Goal: Check status: Check status

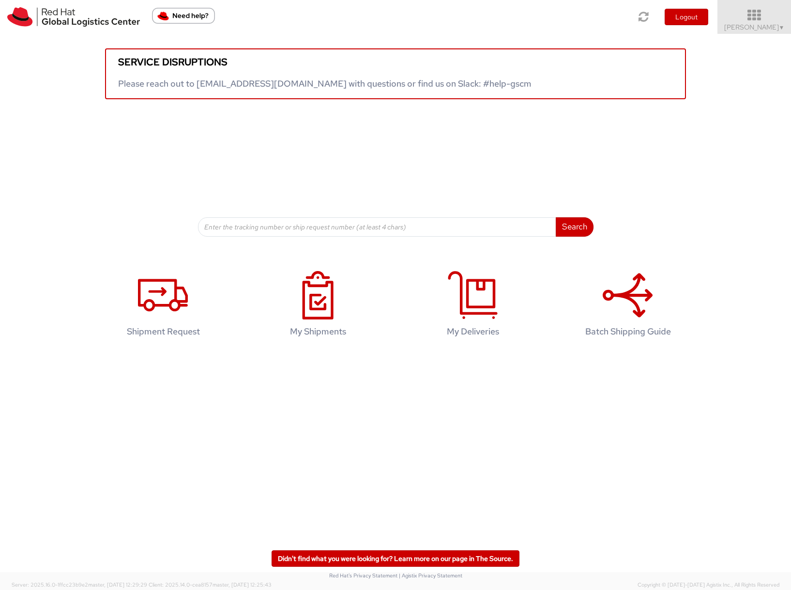
click at [782, 26] on span "▼" at bounding box center [782, 28] width 6 height 8
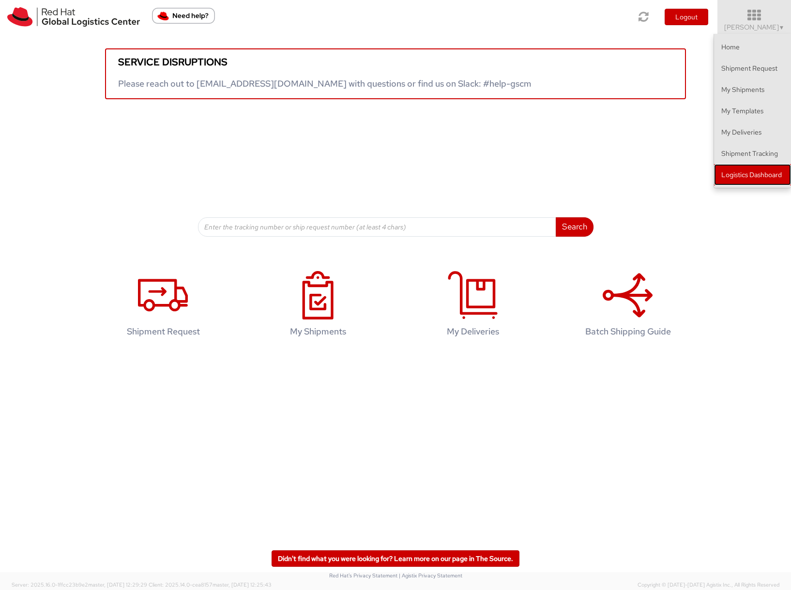
click at [752, 175] on link "Logistics Dashboard" at bounding box center [752, 174] width 77 height 21
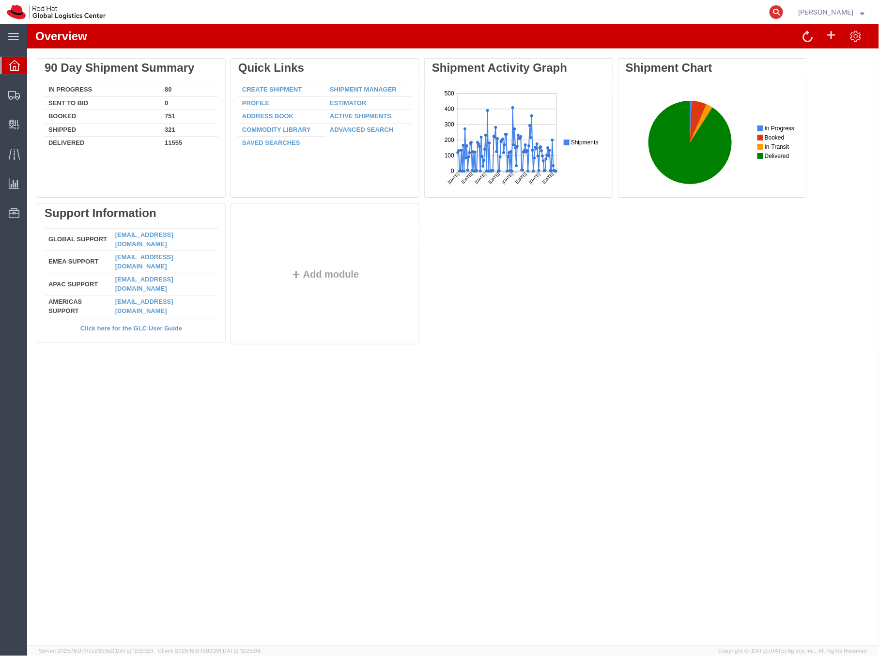
click at [783, 11] on icon at bounding box center [776, 12] width 14 height 14
click at [624, 9] on input "search" at bounding box center [622, 11] width 294 height 23
paste input "2404840546"
type input "2404840546"
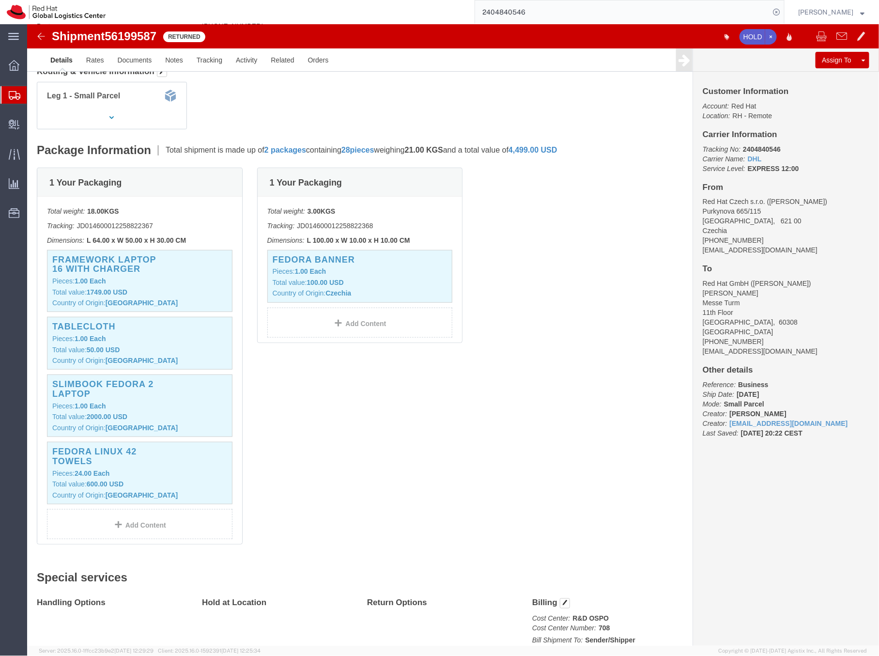
scroll to position [153, 0]
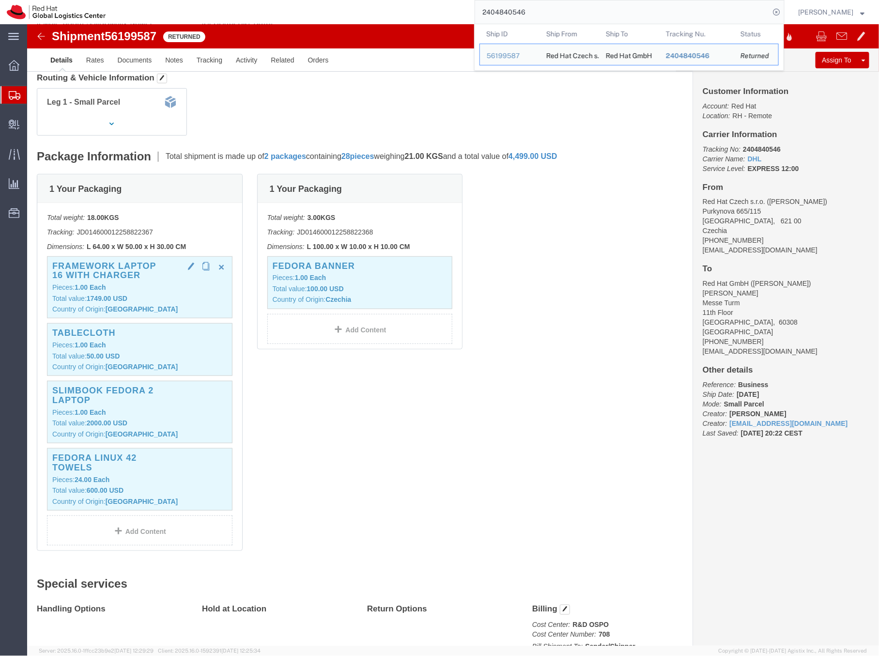
click p "Pieces: 1.00 Each"
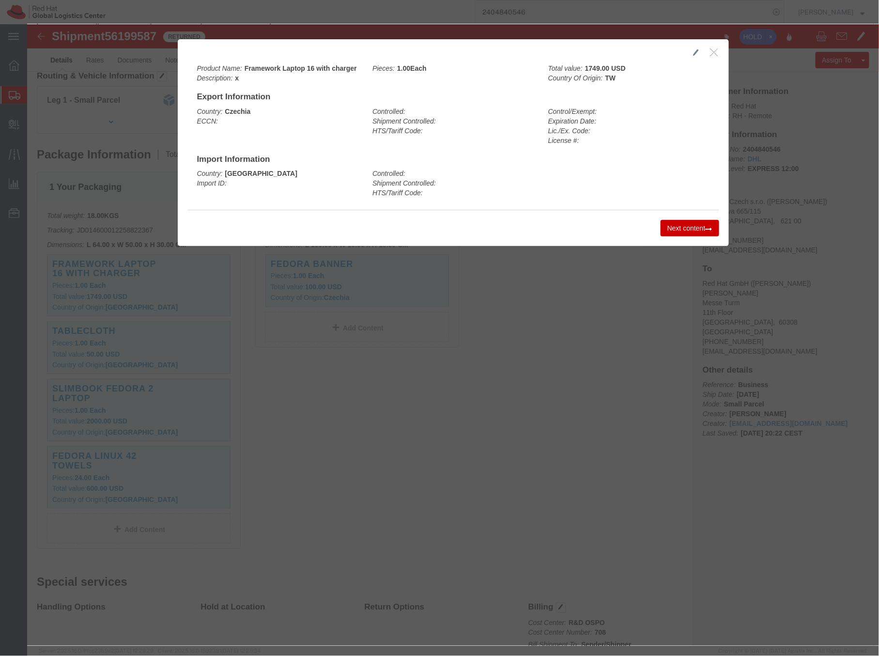
scroll to position [156, 0]
click icon "button"
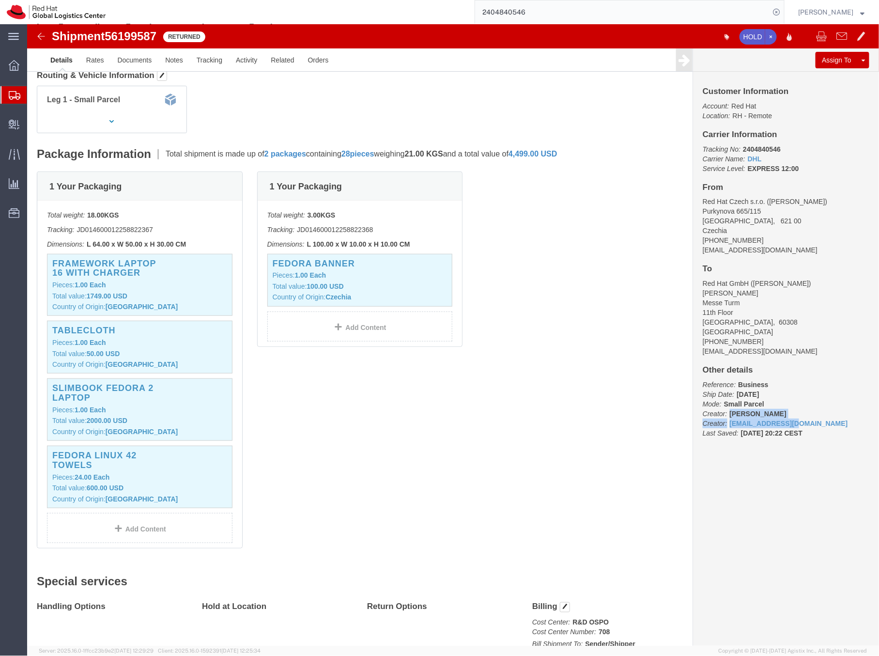
drag, startPoint x: 781, startPoint y: 393, endPoint x: 776, endPoint y: 398, distance: 7.9
click p "Reference: Business Ship Date: 08/13/2025 Mode: Small Parcel Creator: Justin Wh…"
drag, startPoint x: 783, startPoint y: 397, endPoint x: 698, endPoint y: 400, distance: 85.3
click p "Reference: Business Ship Date: 08/13/2025 Mode: Small Parcel Creator: Justin Wh…"
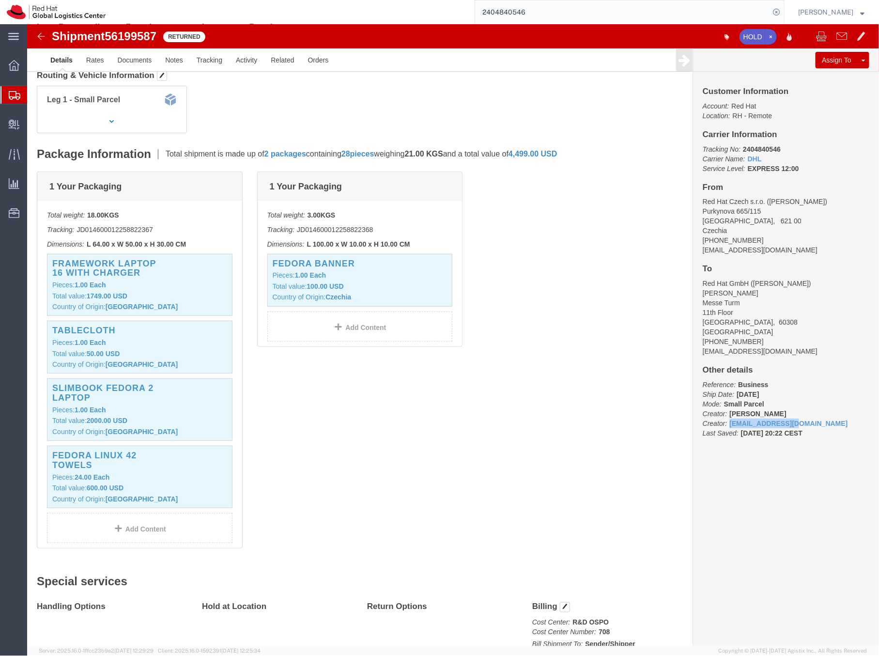
copy link "jwheel@redhat.com"
